Goal: Task Accomplishment & Management: Complete application form

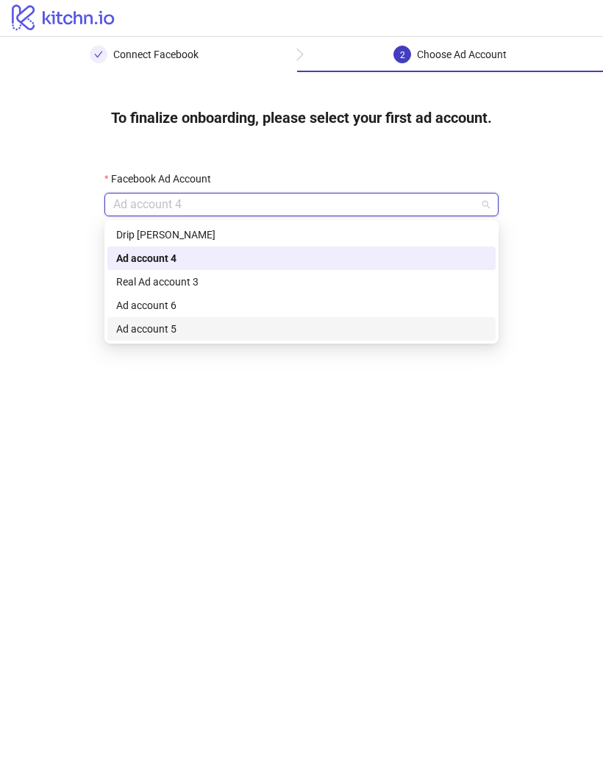
click at [120, 325] on div "Ad account 5" at bounding box center [301, 329] width 371 height 16
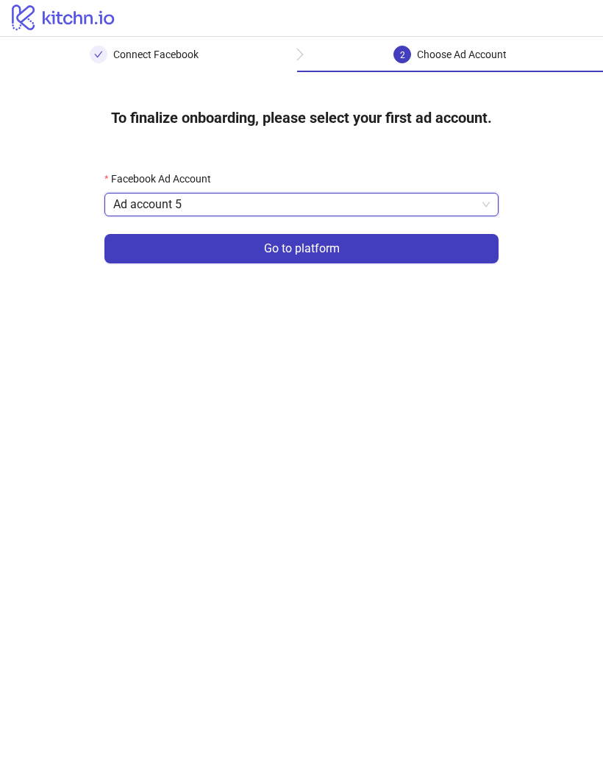
click at [128, 246] on button "Go to platform" at bounding box center [301, 248] width 394 height 29
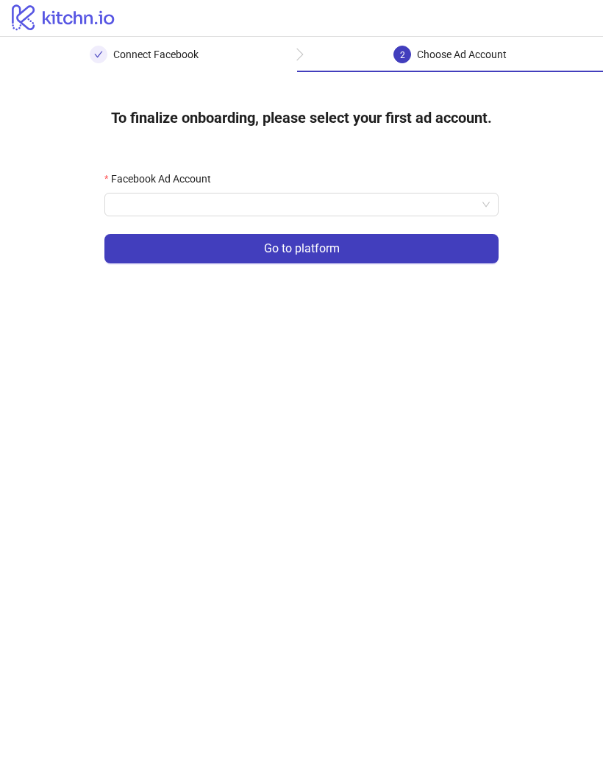
click at [125, 214] on input "Facebook Ad Account" at bounding box center [294, 204] width 363 height 22
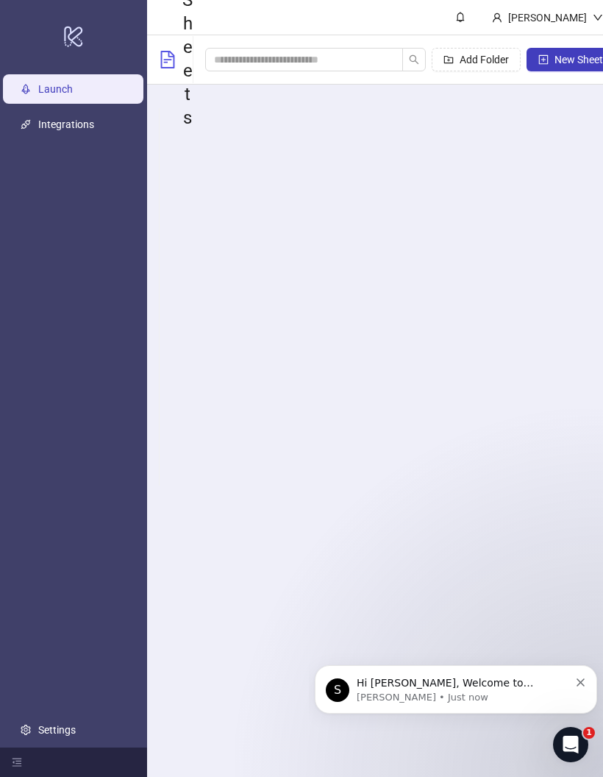
click at [46, 131] on link "Integrations" at bounding box center [66, 125] width 56 height 12
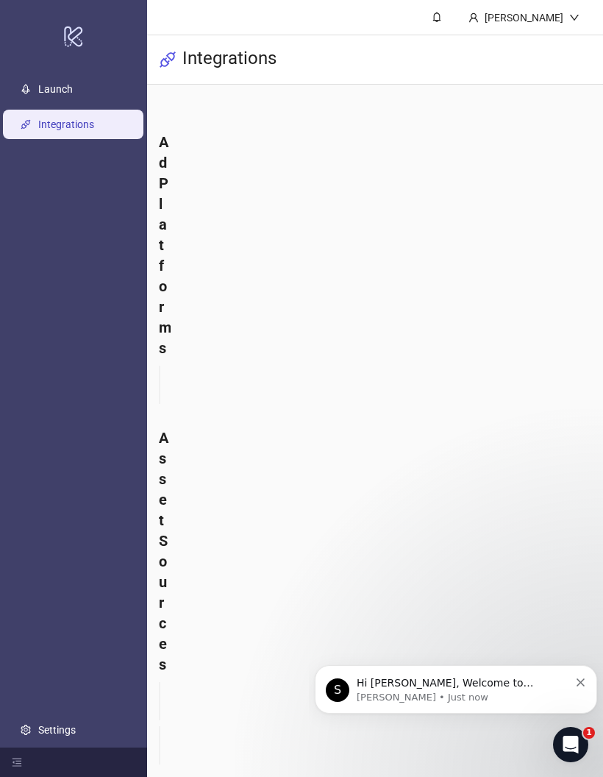
click at [578, 681] on icon "Dismiss notification" at bounding box center [581, 682] width 8 height 8
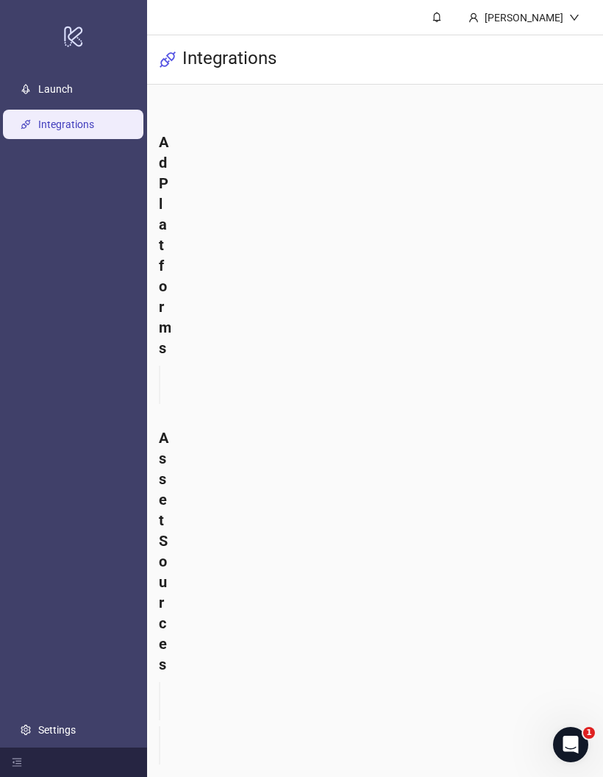
click at [38, 92] on link "Launch" at bounding box center [55, 90] width 35 height 12
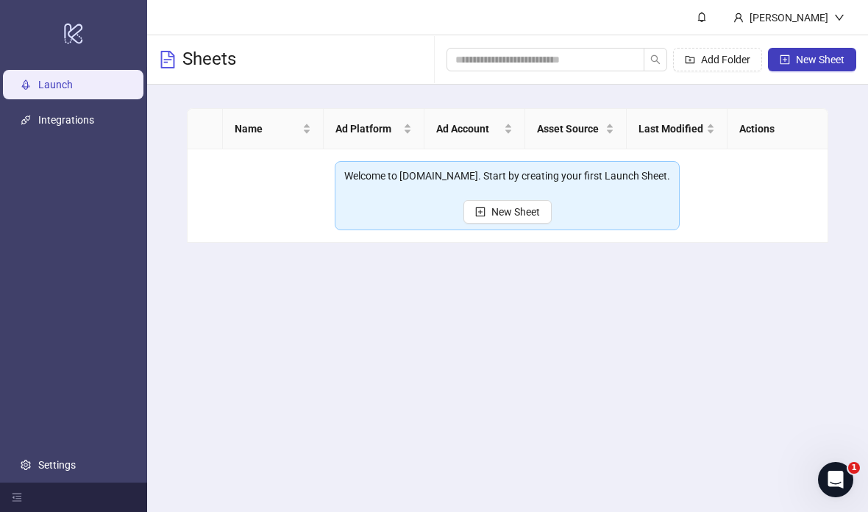
click at [359, 135] on span "Ad Platform" at bounding box center [367, 129] width 65 height 16
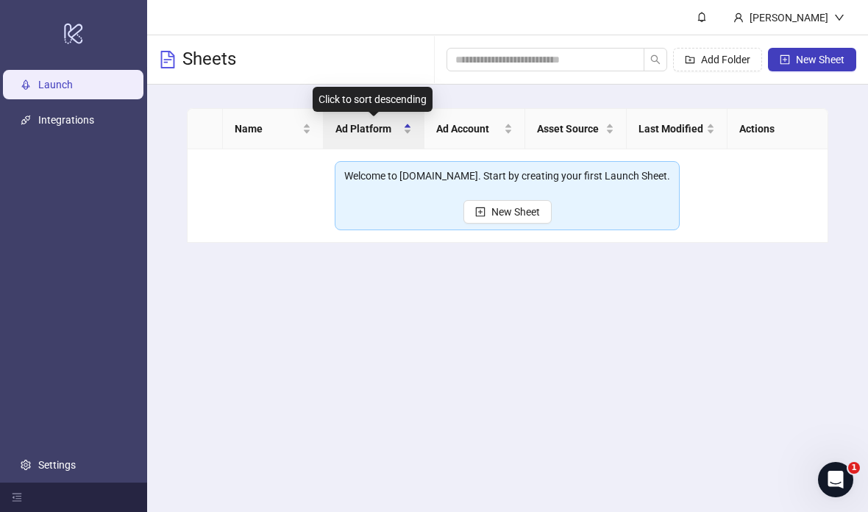
click at [492, 137] on div "Ad Account" at bounding box center [474, 129] width 76 height 16
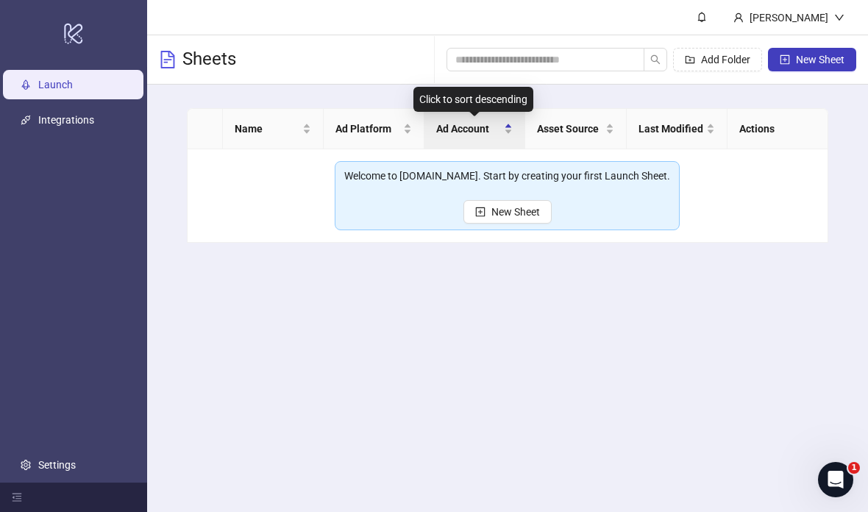
click at [593, 130] on span "Asset Source" at bounding box center [569, 129] width 65 height 16
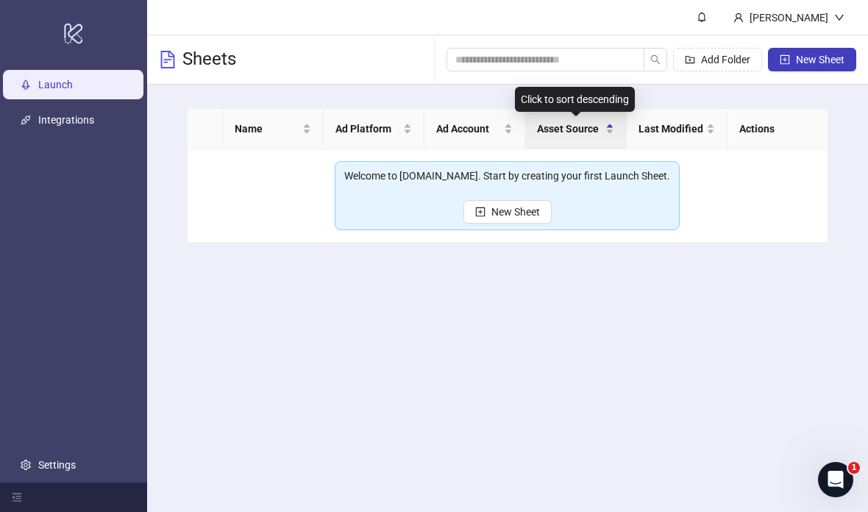
click at [509, 126] on div "Ad Account" at bounding box center [474, 129] width 76 height 16
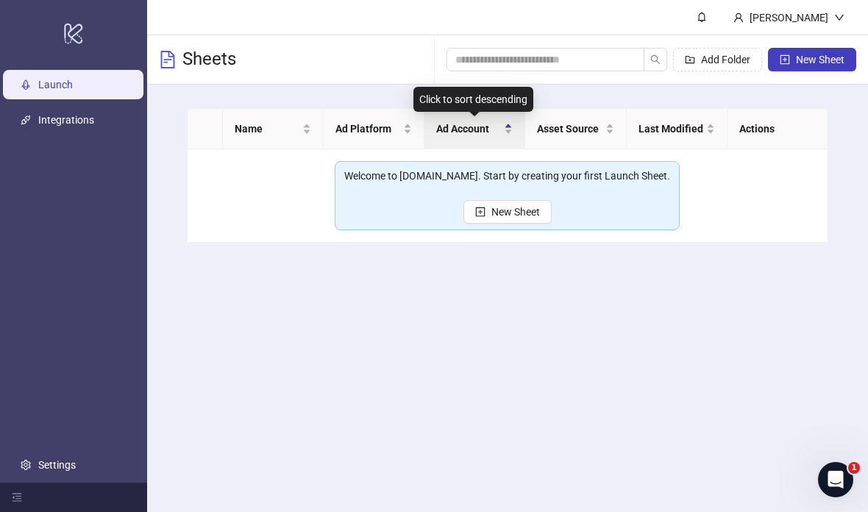
click at [602, 64] on span "New Sheet" at bounding box center [820, 60] width 49 height 12
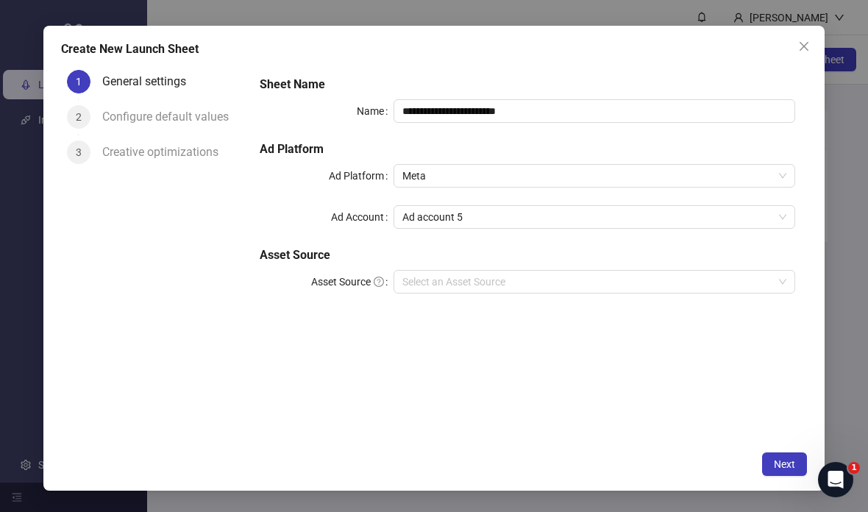
click at [602, 282] on input "Asset Source" at bounding box center [587, 282] width 371 height 22
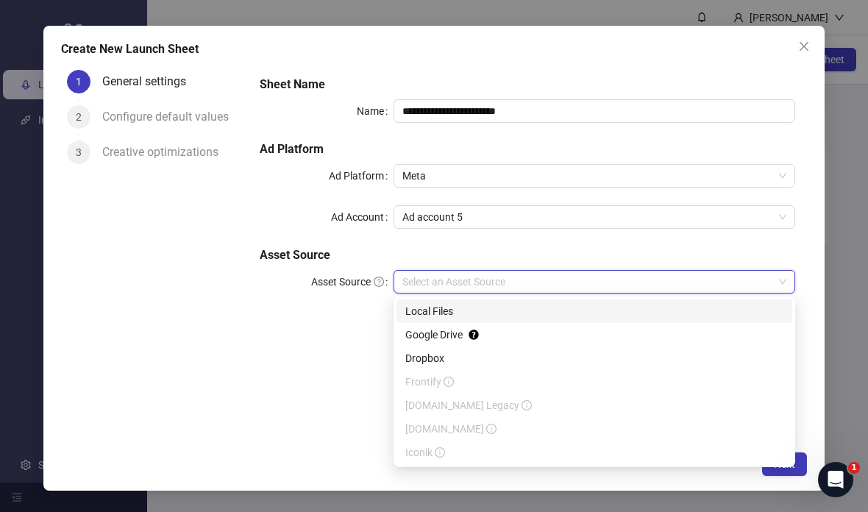
click at [602, 41] on span "Close" at bounding box center [804, 46] width 24 height 12
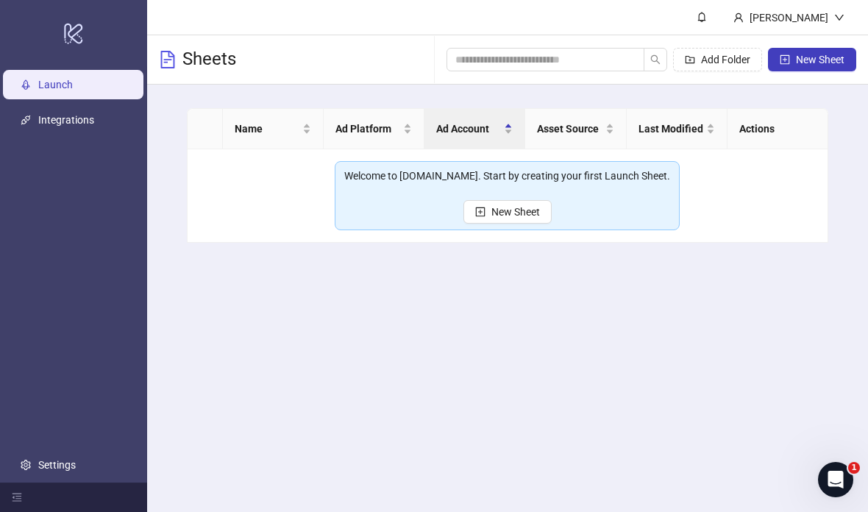
click at [73, 44] on icon at bounding box center [73, 34] width 18 height 21
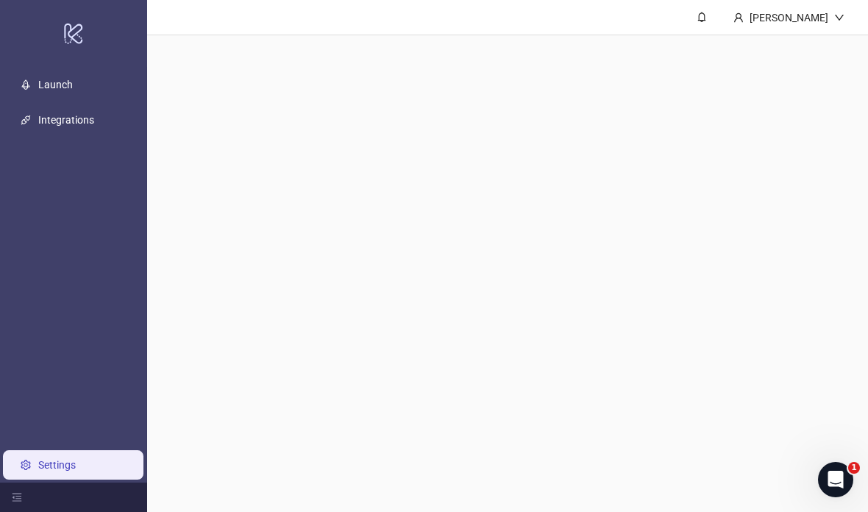
click at [73, 44] on icon at bounding box center [73, 34] width 18 height 21
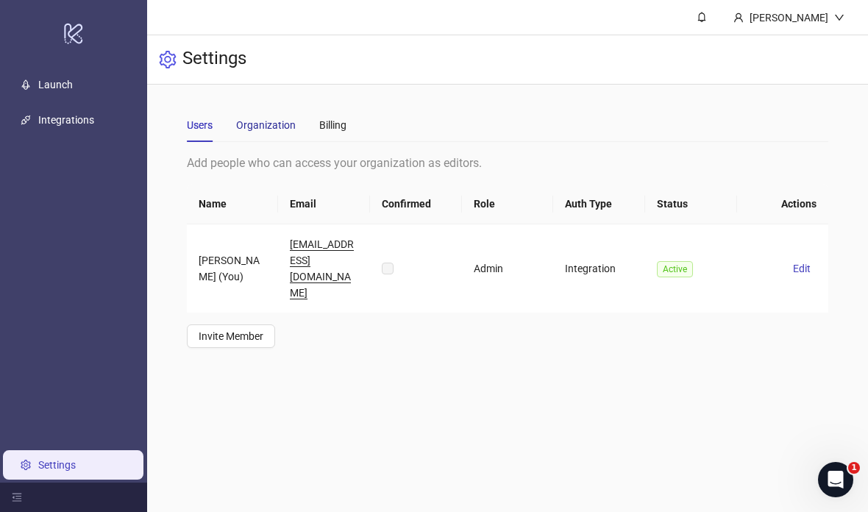
click at [269, 123] on div "Organization" at bounding box center [266, 125] width 60 height 16
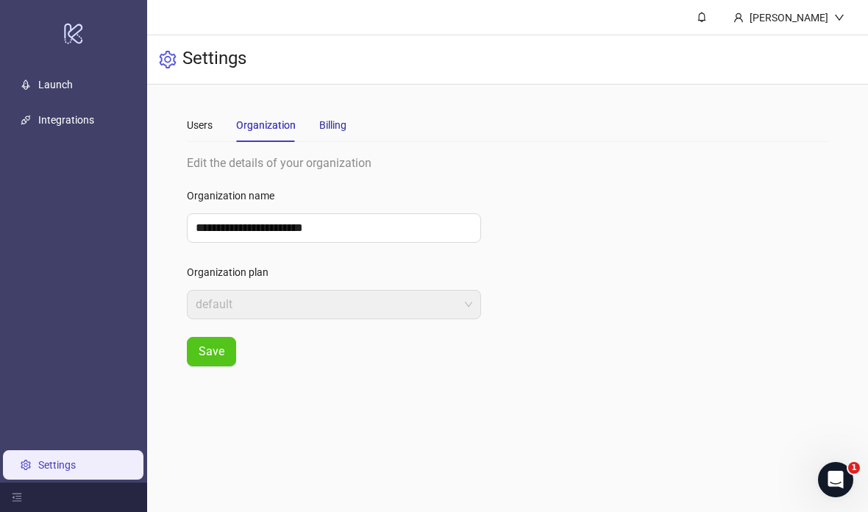
click at [328, 132] on div "Billing" at bounding box center [332, 125] width 27 height 16
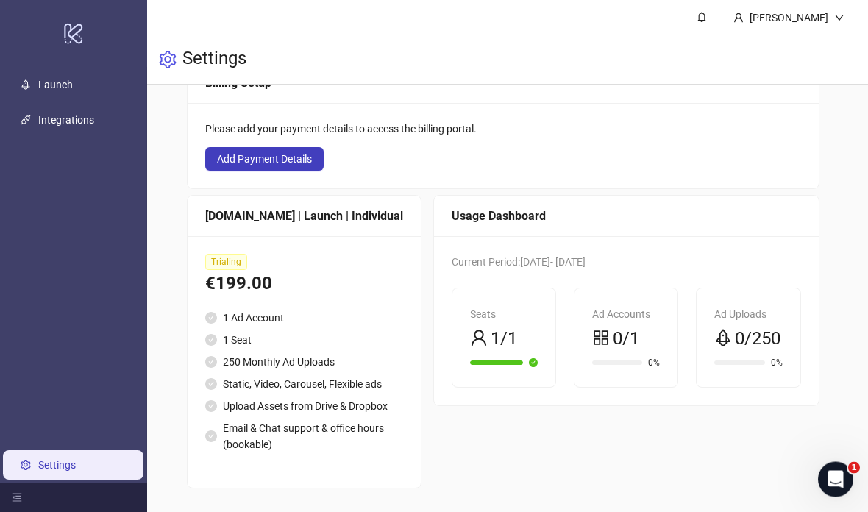
scroll to position [124, 0]
click at [602, 306] on div "Ad Uploads" at bounding box center [748, 314] width 68 height 16
click at [602, 288] on div "Ad Uploads 0/250 0%" at bounding box center [747, 337] width 103 height 99
click at [18, 492] on icon "menu-fold" at bounding box center [17, 497] width 10 height 10
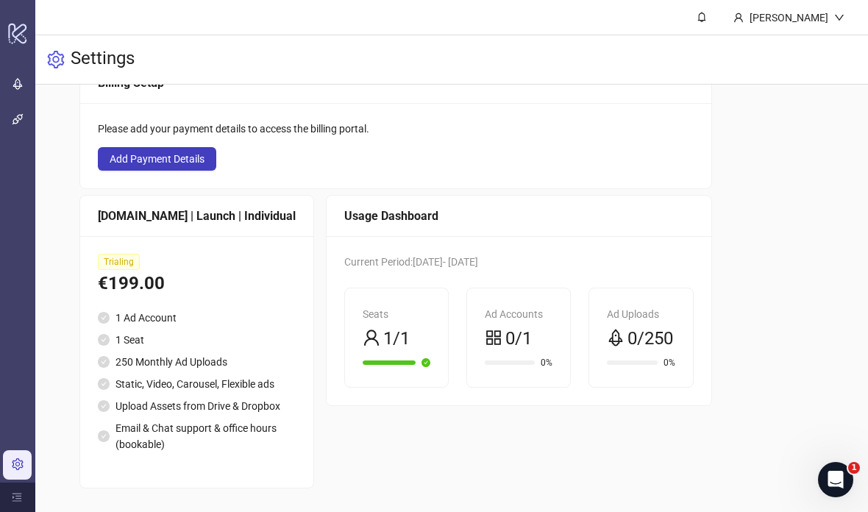
click at [15, 500] on icon "menu-unfold" at bounding box center [17, 497] width 10 height 10
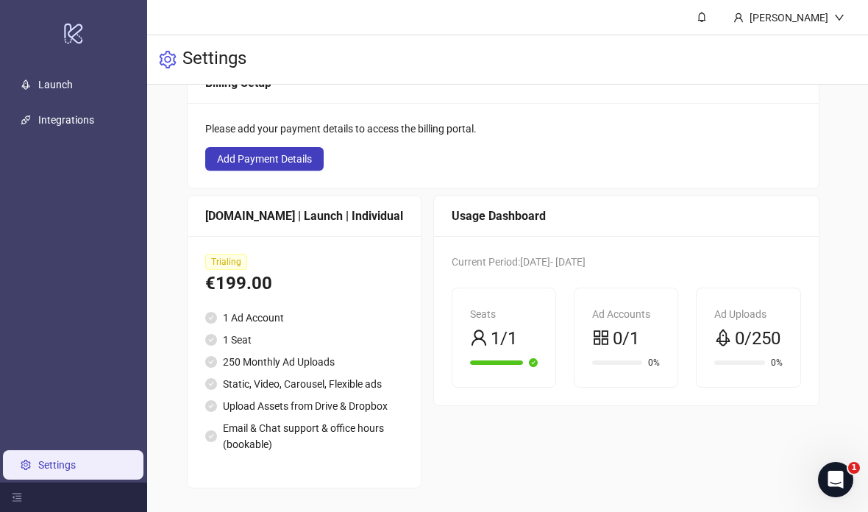
click at [17, 500] on icon "menu-fold" at bounding box center [17, 497] width 10 height 10
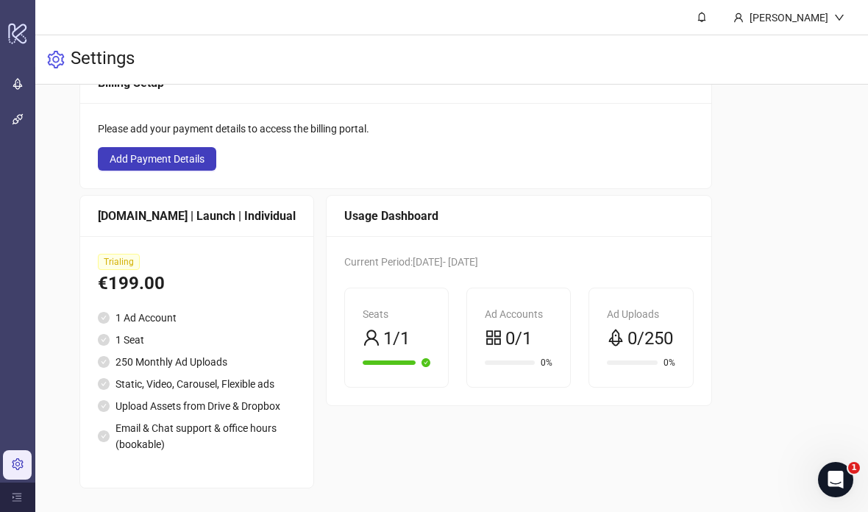
click at [7, 499] on div at bounding box center [17, 496] width 35 height 29
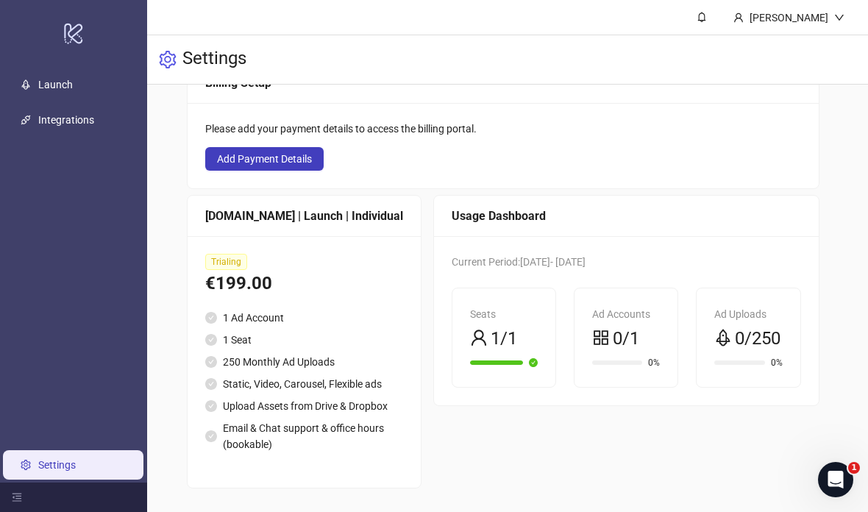
click at [22, 502] on div at bounding box center [73, 496] width 147 height 29
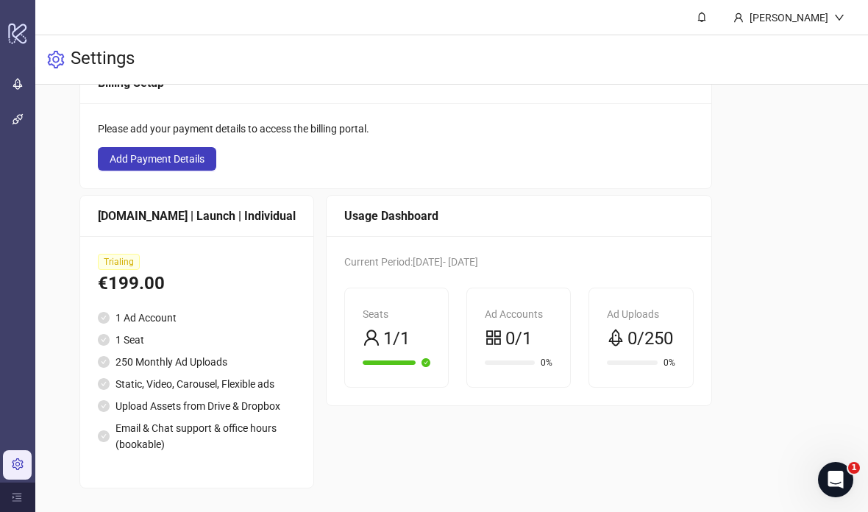
click at [31, 79] on link "Launch" at bounding box center [48, 85] width 35 height 12
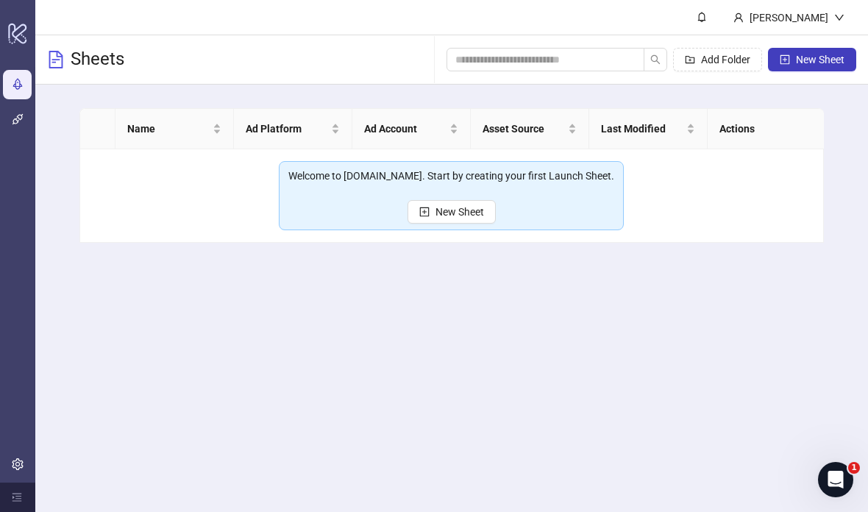
scroll to position [59, 0]
click at [31, 114] on link "Integrations" at bounding box center [59, 120] width 56 height 12
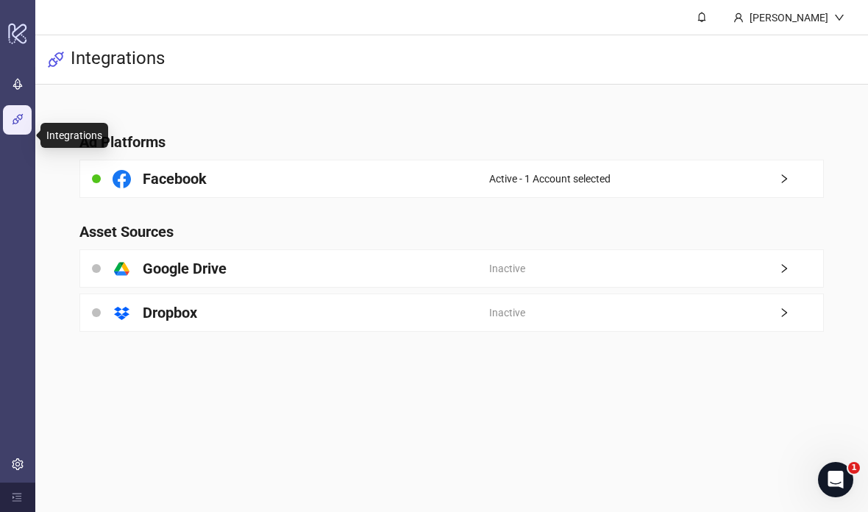
click at [18, 37] on icon at bounding box center [17, 34] width 18 height 21
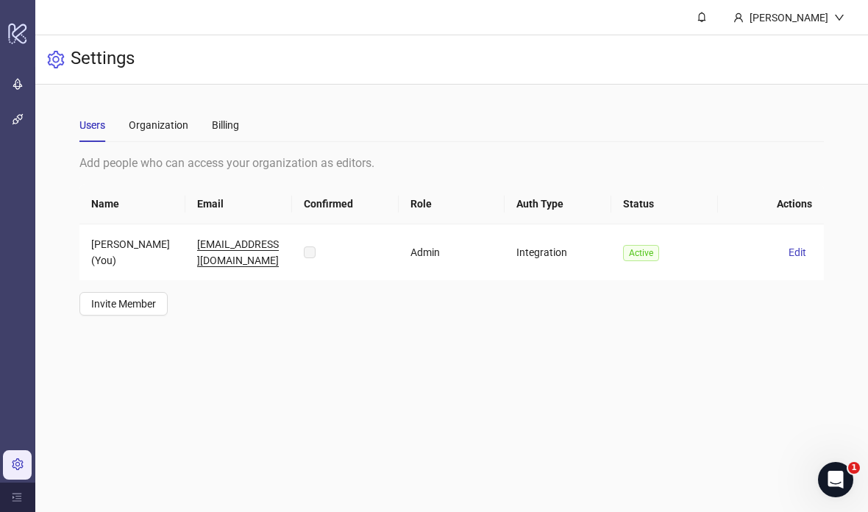
click at [602, 33] on div "[PERSON_NAME]" at bounding box center [788, 17] width 135 height 35
click at [602, 22] on icon "down" at bounding box center [839, 18] width 10 height 10
click at [157, 130] on div "Organization" at bounding box center [159, 125] width 60 height 16
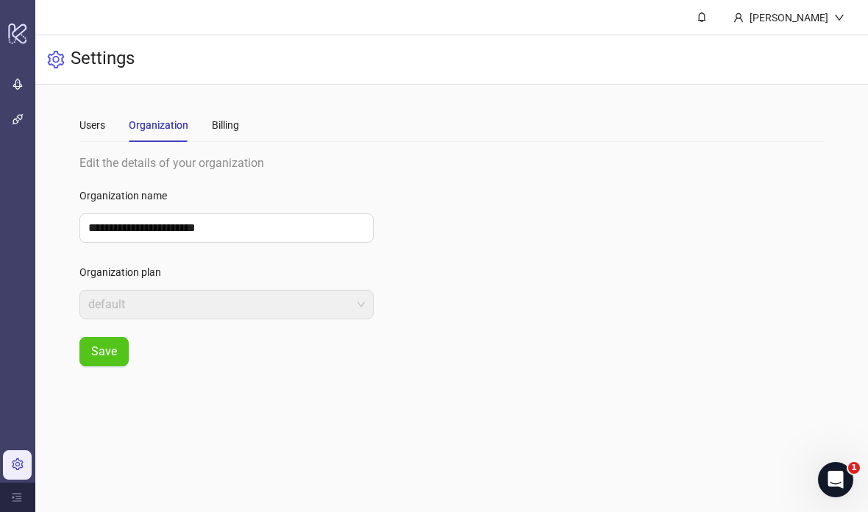
click at [68, 53] on div "Settings" at bounding box center [451, 59] width 832 height 49
click at [65, 65] on div "Settings" at bounding box center [451, 59] width 832 height 49
click at [31, 126] on link "Integrations" at bounding box center [59, 120] width 56 height 12
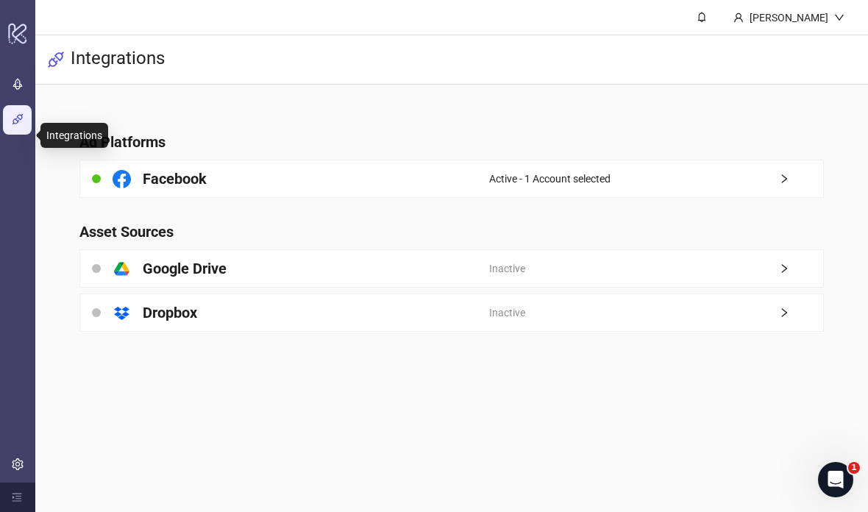
click at [602, 178] on span "right" at bounding box center [801, 179] width 44 height 10
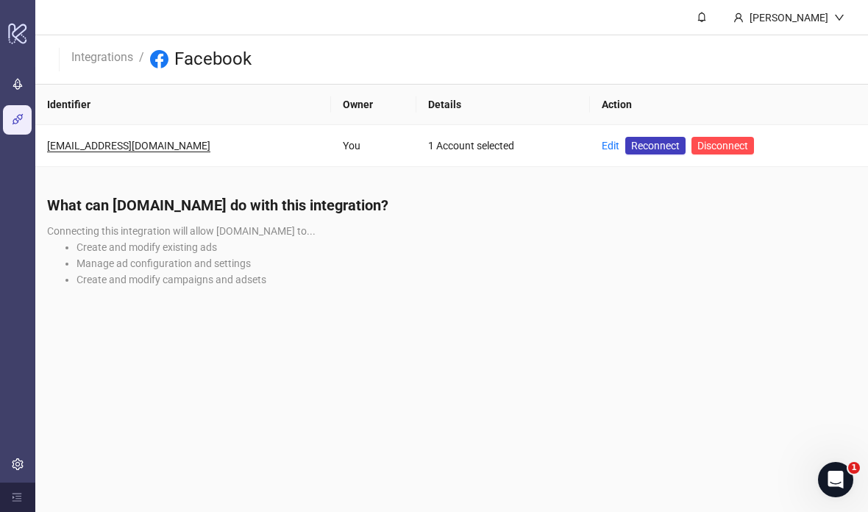
click at [15, 44] on icon "logo/logo-mobile" at bounding box center [17, 33] width 21 height 35
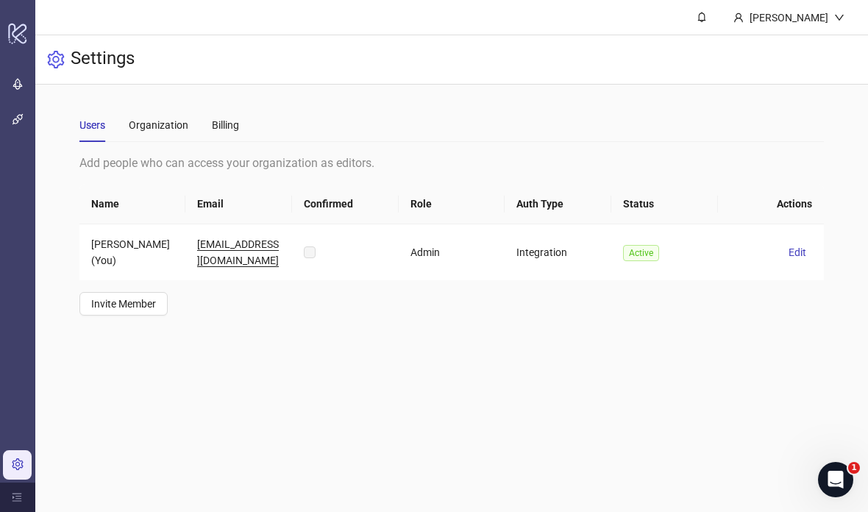
click at [31, 90] on link "Launch" at bounding box center [48, 85] width 35 height 12
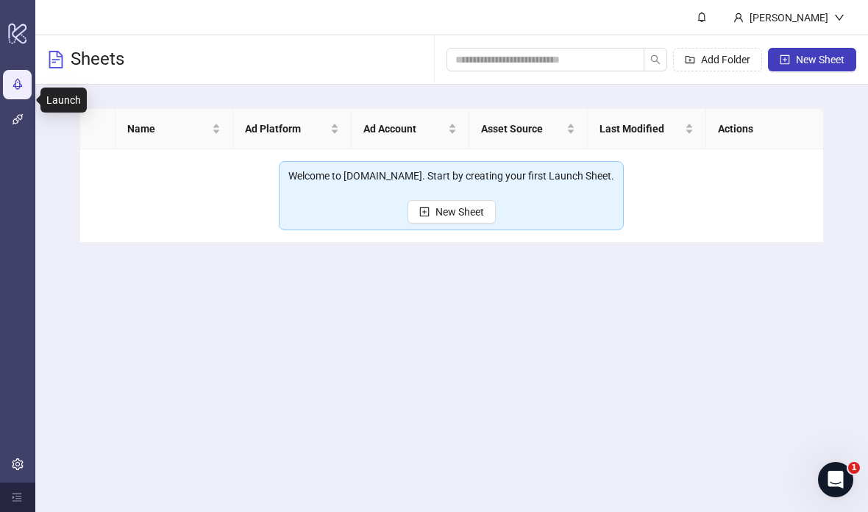
click at [481, 210] on span "New Sheet" at bounding box center [459, 212] width 49 height 12
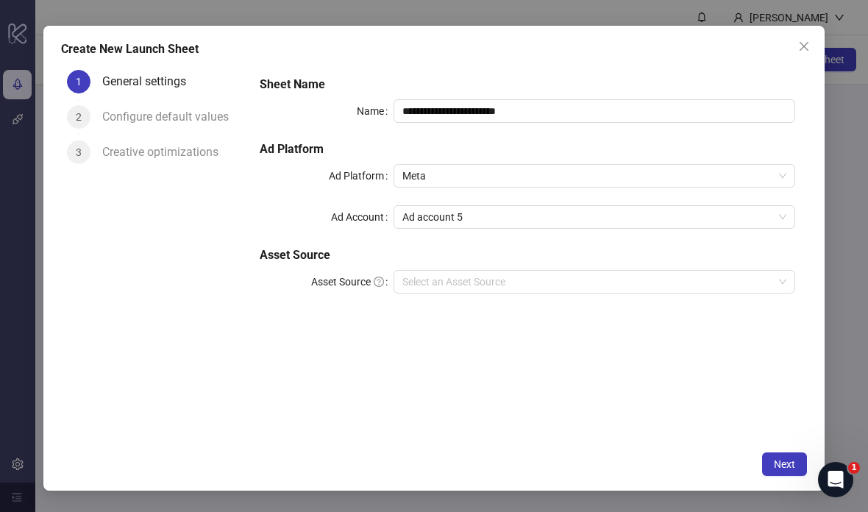
scroll to position [32, 0]
click at [602, 476] on button "Next" at bounding box center [784, 464] width 45 height 24
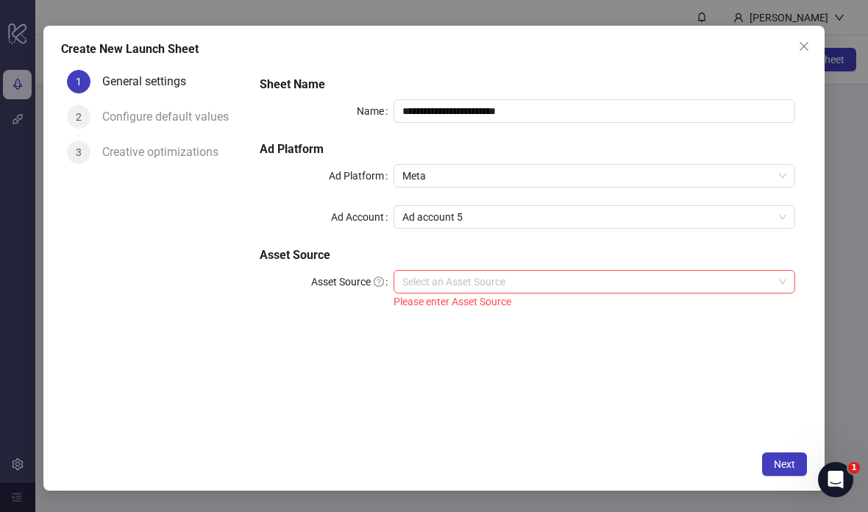
click at [602, 271] on input "Asset Source" at bounding box center [587, 282] width 371 height 22
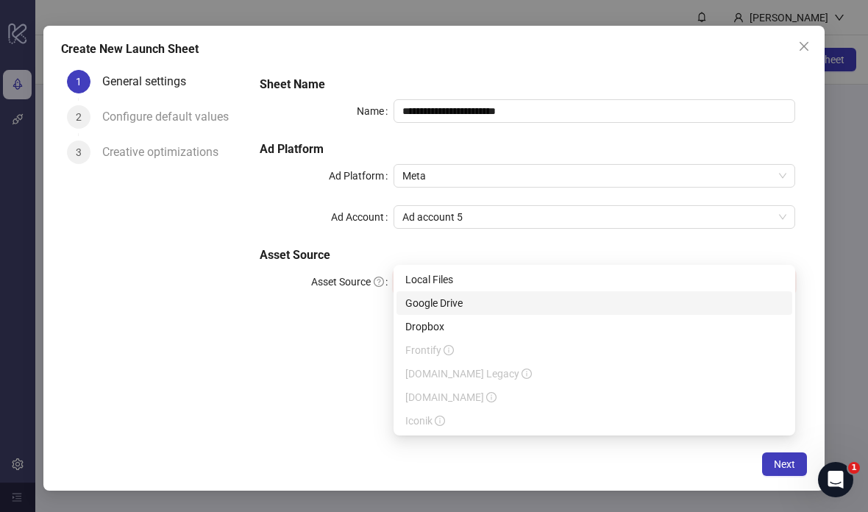
click at [602, 305] on div "Google Drive" at bounding box center [594, 303] width 378 height 16
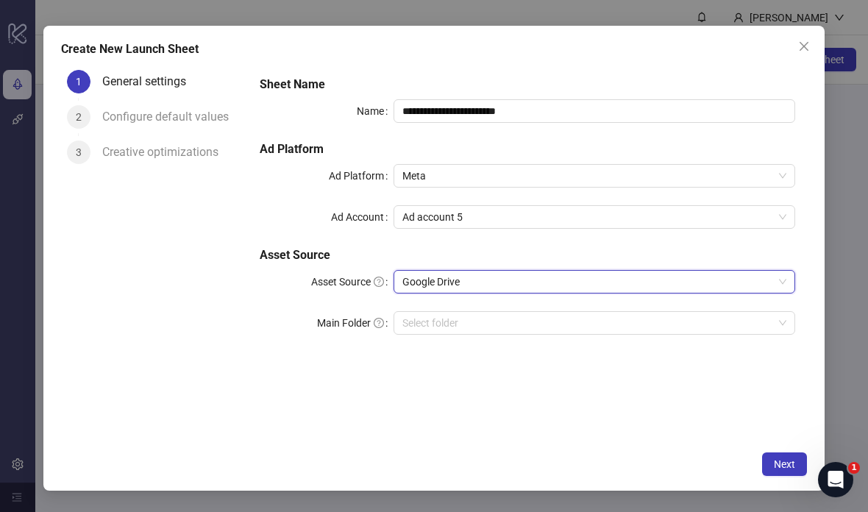
click at [602, 476] on button "Next" at bounding box center [784, 464] width 45 height 24
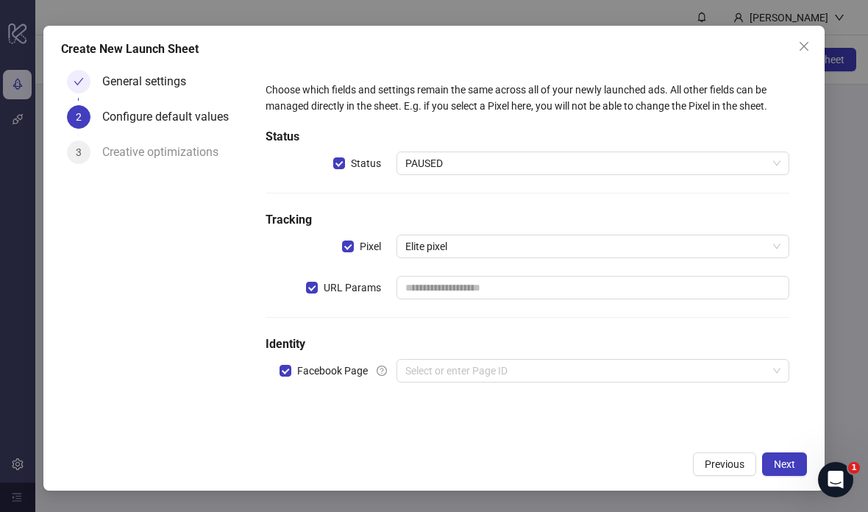
click at [602, 470] on span "Next" at bounding box center [784, 464] width 21 height 12
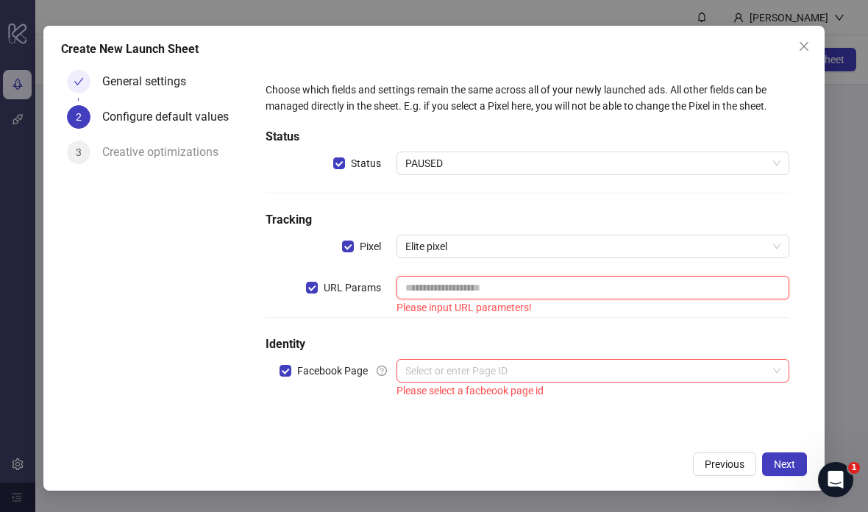
click at [602, 276] on input "text" at bounding box center [592, 288] width 393 height 24
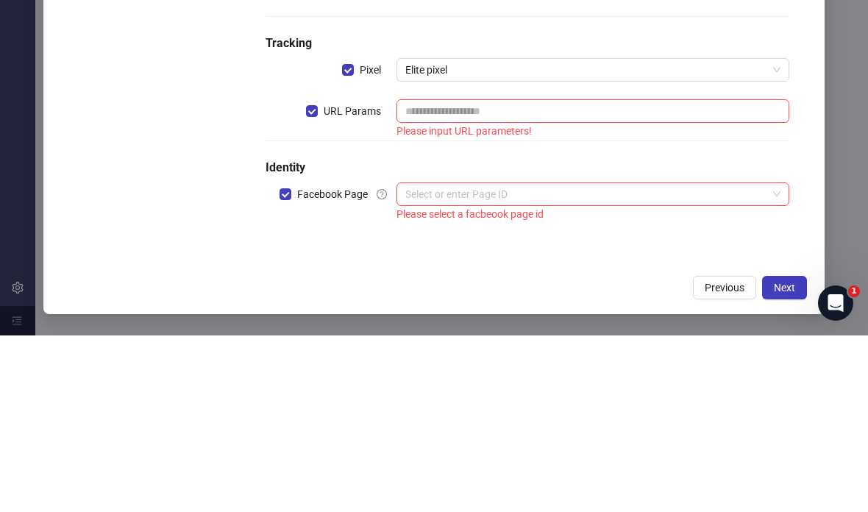
scroll to position [59, 0]
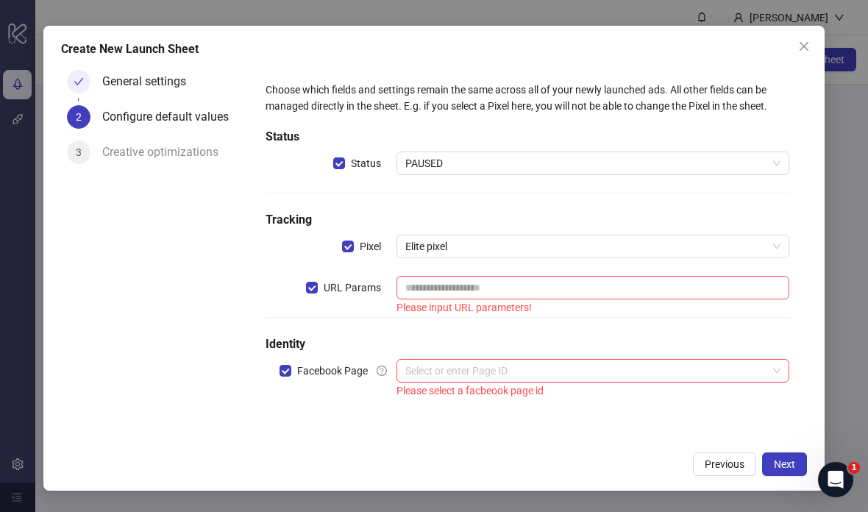
click at [602, 360] on input "search" at bounding box center [586, 371] width 362 height 22
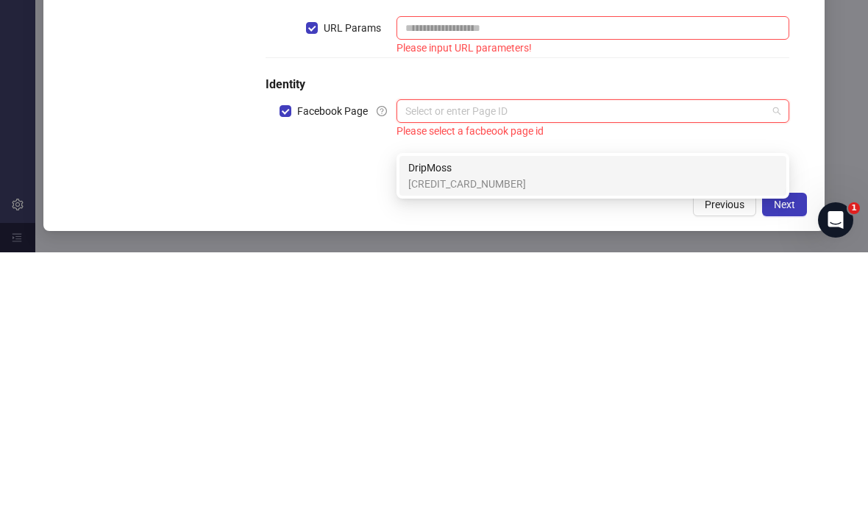
click at [602, 419] on div "DripMoss [CREDIT_CARD_NUMBER]" at bounding box center [592, 435] width 369 height 32
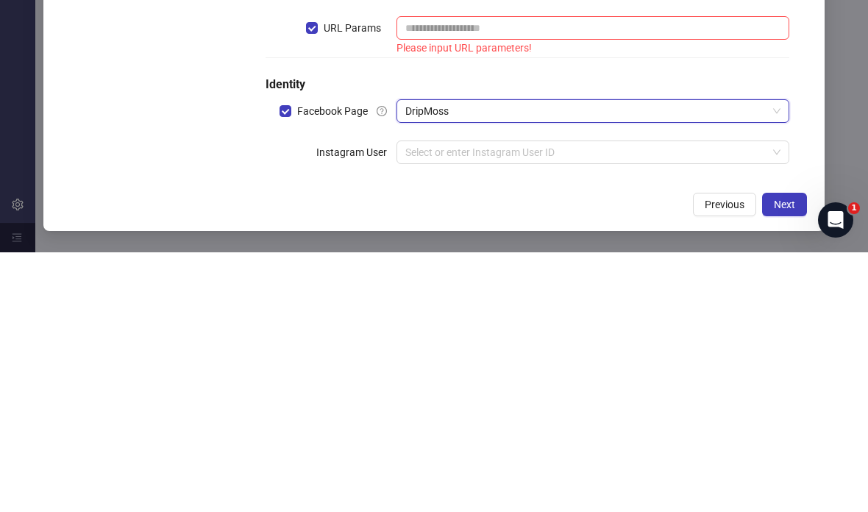
click at [602, 401] on input "search" at bounding box center [586, 412] width 362 height 22
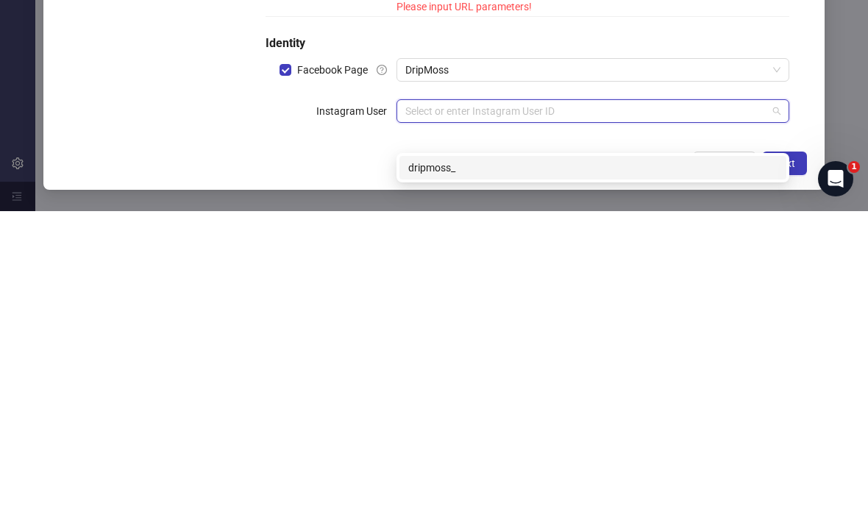
click at [601, 460] on div "dripmoss_" at bounding box center [592, 468] width 369 height 16
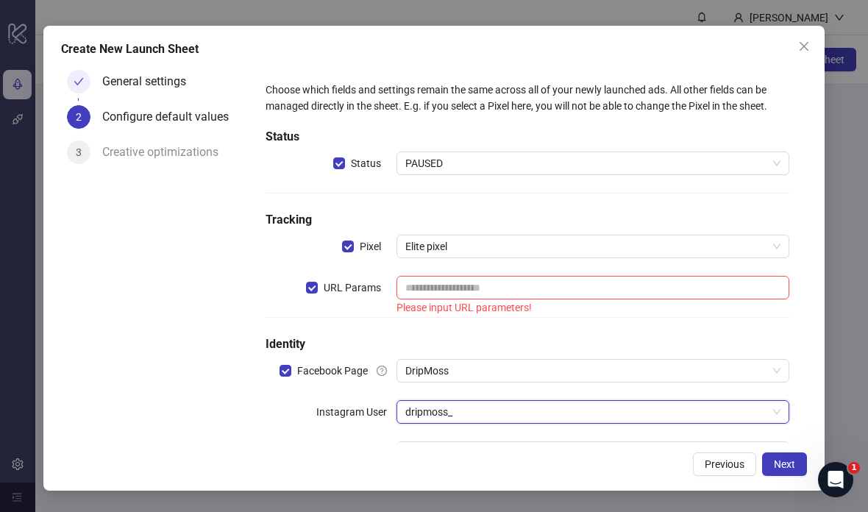
click at [602, 442] on input "search" at bounding box center [586, 453] width 362 height 22
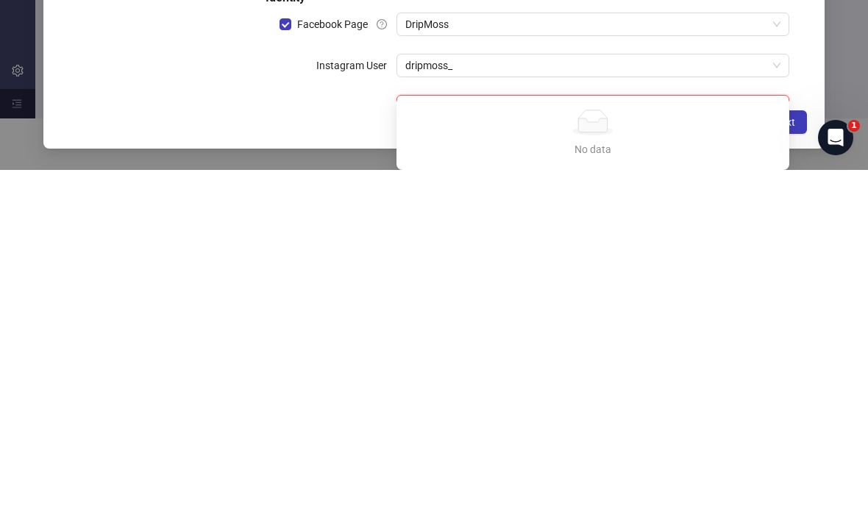
scroll to position [4, 0]
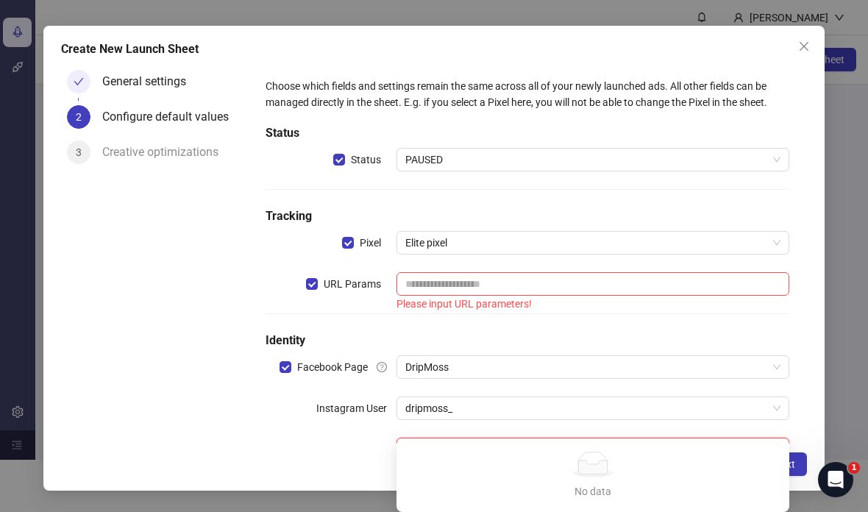
click at [602, 438] on div "Select a threads profile" at bounding box center [592, 450] width 393 height 24
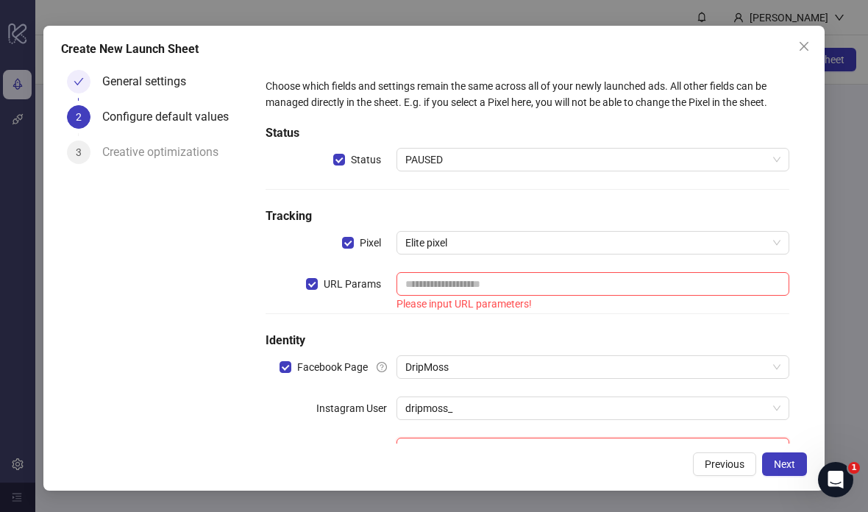
click at [97, 140] on div "3 Creative optimizations" at bounding box center [154, 157] width 175 height 35
click at [602, 274] on input "text" at bounding box center [592, 284] width 393 height 24
type input "********"
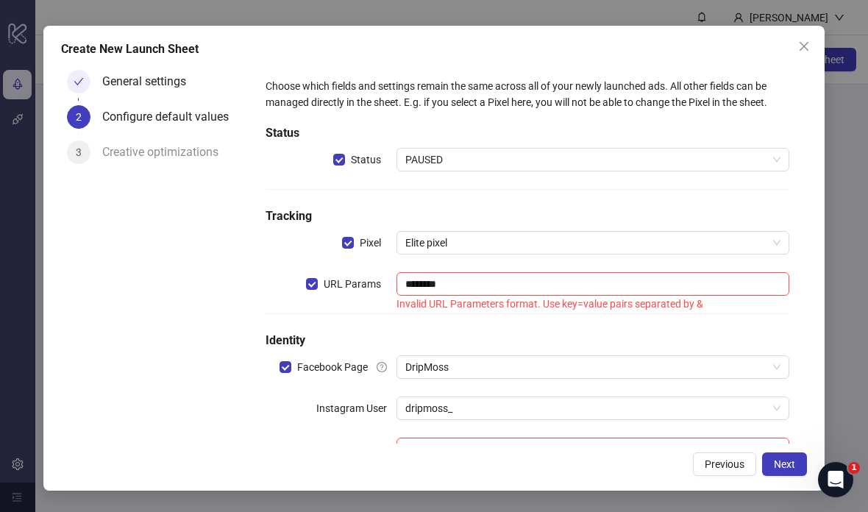
click at [602, 182] on div "Create New Launch Sheet General settings 2 Configure default values 3 Creative …" at bounding box center [433, 258] width 781 height 465
click at [602, 40] on icon "close" at bounding box center [804, 46] width 12 height 12
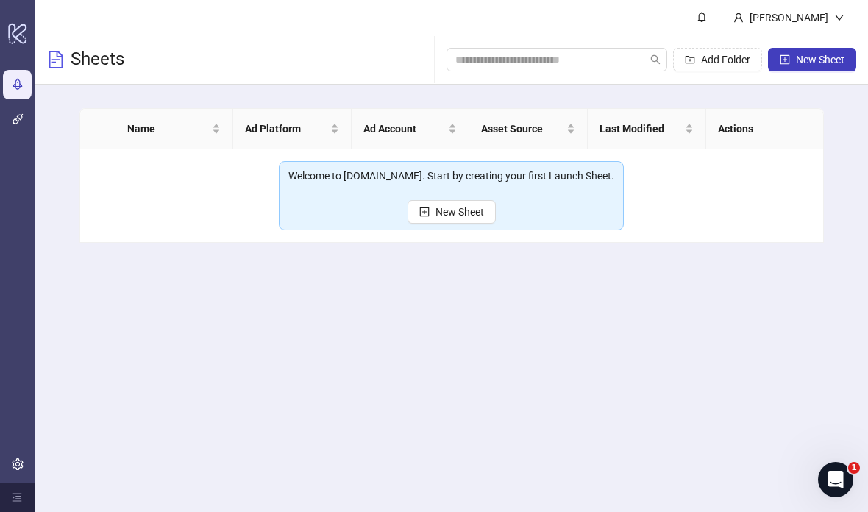
scroll to position [0, 0]
